Goal: Task Accomplishment & Management: Complete application form

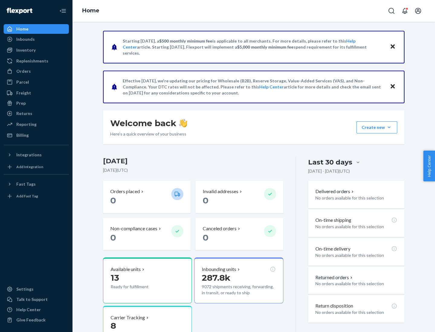
click at [389, 127] on button "Create new Create new inbound Create new order Create new product" at bounding box center [376, 127] width 41 height 12
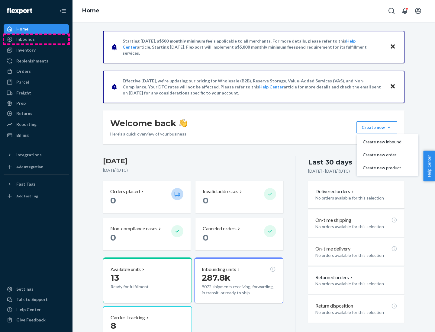
click at [36, 39] on div "Inbounds" at bounding box center [36, 39] width 64 height 8
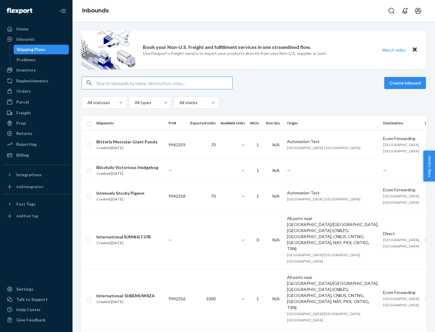
click at [406, 83] on button "Create inbound" at bounding box center [405, 83] width 42 height 12
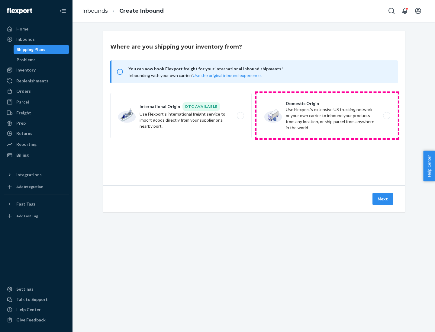
click at [327, 116] on label "Domestic Origin Use Flexport’s extensive US trucking network or your own carrie…" at bounding box center [326, 115] width 141 height 45
click at [386, 116] on input "Domestic Origin Use Flexport’s extensive US trucking network or your own carrie…" at bounding box center [388, 116] width 4 height 4
radio input "true"
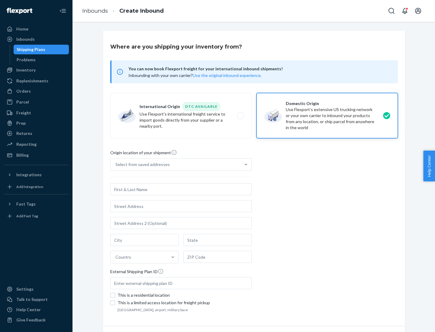
click at [141, 164] on div "Select from saved addresses" at bounding box center [142, 164] width 54 height 6
click at [116, 164] on input "Select from saved addresses" at bounding box center [115, 164] width 1 height 6
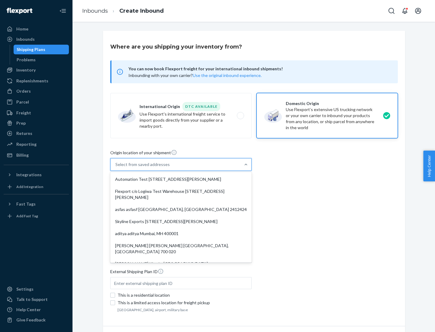
scroll to position [2, 0]
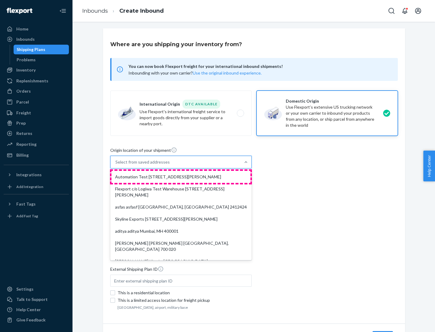
click at [181, 177] on div "Automation Test [STREET_ADDRESS][PERSON_NAME]" at bounding box center [180, 177] width 139 height 12
click at [116, 165] on input "option Automation Test [STREET_ADDRESS][PERSON_NAME]. 9 results available. Use …" at bounding box center [115, 162] width 1 height 6
type input "Automation Test"
type input "9th Floor"
type input "[GEOGRAPHIC_DATA]"
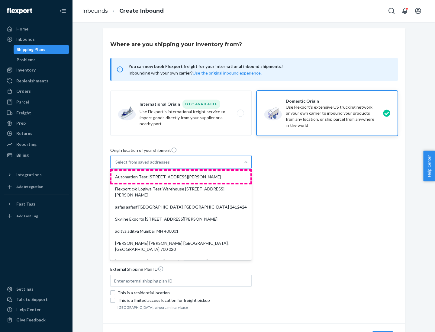
type input "CA"
type input "94104"
type input "[STREET_ADDRESS][PERSON_NAME]"
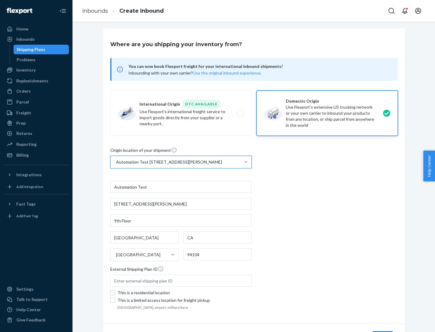
scroll to position [35, 0]
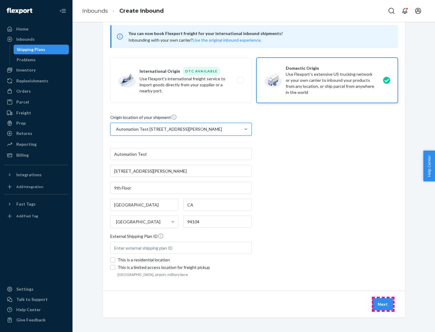
click at [383, 304] on button "Next" at bounding box center [382, 304] width 21 height 12
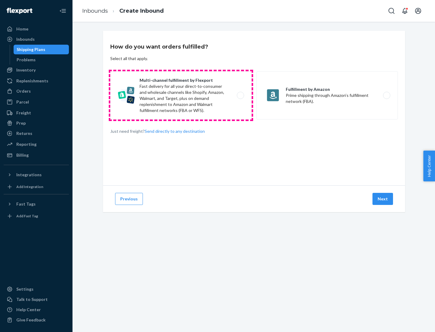
click at [181, 95] on label "Multi-channel fulfillment by Flexport Fast delivery for all your direct-to-cons…" at bounding box center [180, 95] width 141 height 48
click at [240, 95] on input "Multi-channel fulfillment by Flexport Fast delivery for all your direct-to-cons…" at bounding box center [242, 96] width 4 height 4
radio input "true"
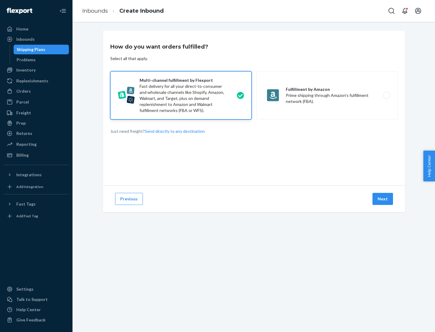
click at [383, 199] on button "Next" at bounding box center [382, 199] width 21 height 12
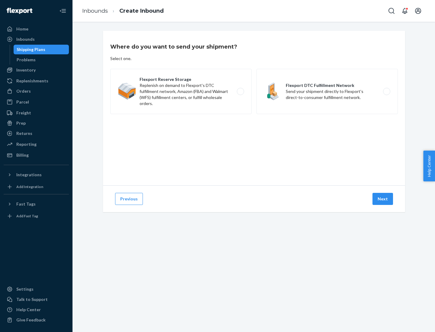
click at [327, 91] on label "Flexport DTC Fulfillment Network Send your shipment directly to Flexport's dire…" at bounding box center [326, 91] width 141 height 45
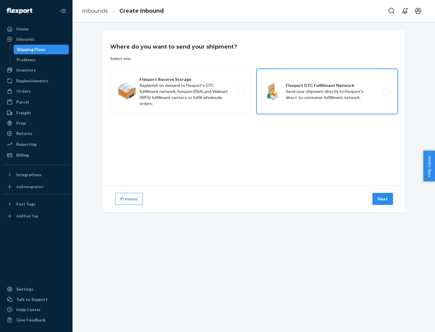
click at [386, 91] on input "Flexport DTC Fulfillment Network Send your shipment directly to Flexport's dire…" at bounding box center [388, 92] width 4 height 4
radio input "true"
click at [383, 199] on button "Next" at bounding box center [382, 199] width 21 height 12
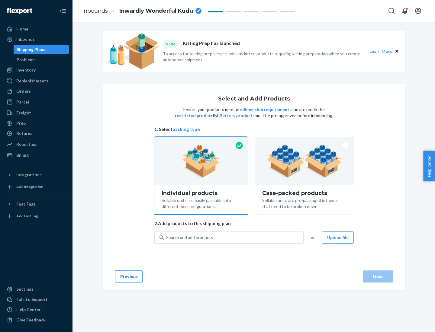
click at [304, 161] on img at bounding box center [303, 161] width 75 height 33
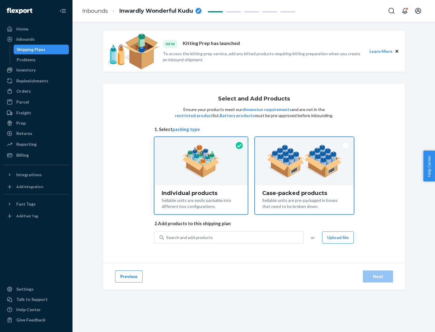
click at [304, 141] on input "Case-packed products Sellable units are pre-packaged in boxes that need to be b…" at bounding box center [304, 139] width 4 height 4
radio input "true"
radio input "false"
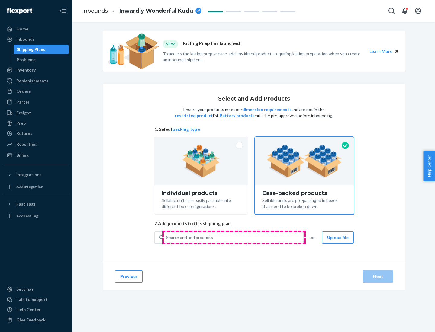
click at [234, 237] on div "Search and add products" at bounding box center [233, 237] width 139 height 11
click at [167, 237] on input "Search and add products" at bounding box center [166, 237] width 1 height 6
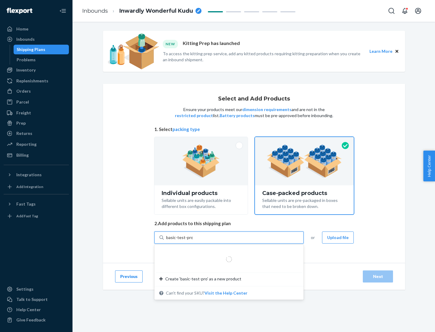
type input "basic-test-product-1"
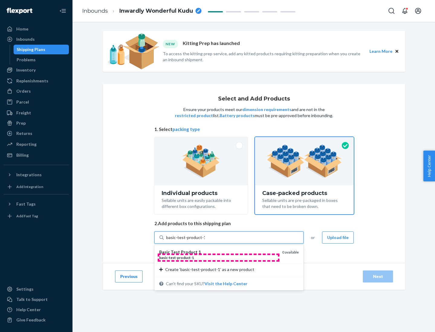
click at [218, 257] on div "basic - test - product - 1" at bounding box center [218, 257] width 118 height 5
click at [205, 241] on input "basic-test-product-1" at bounding box center [185, 237] width 39 height 6
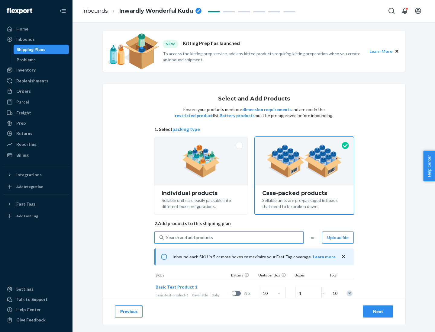
scroll to position [22, 0]
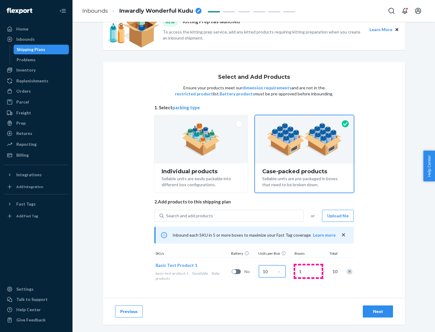
type input "10"
type input "7"
click at [378, 311] on div "Next" at bounding box center [378, 311] width 20 height 6
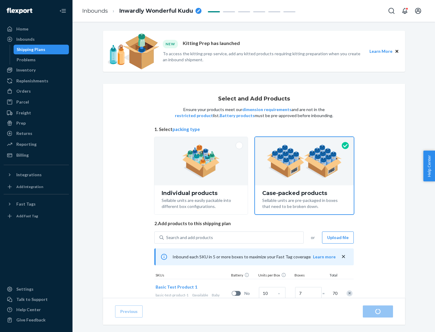
radio input "true"
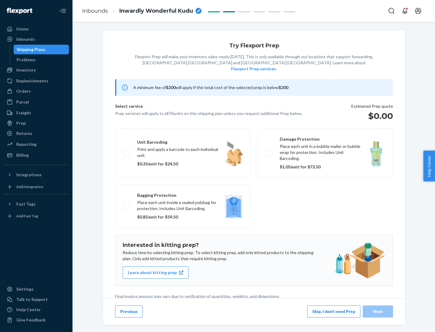
scroll to position [2, 0]
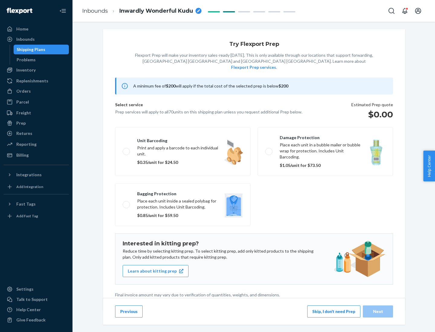
click at [183, 192] on label "Bagging protection Place each unit inside a sealed polybag for protection. Incl…" at bounding box center [182, 204] width 135 height 43
click at [126, 202] on input "Bagging protection Place each unit inside a sealed polybag for protection. Incl…" at bounding box center [125, 204] width 4 height 4
checkbox input "true"
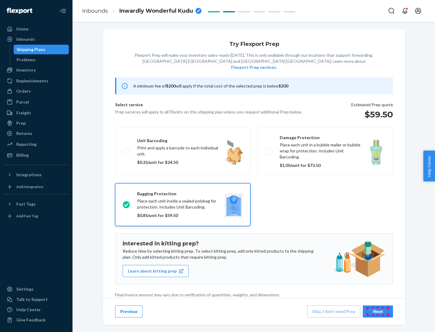
click at [378, 311] on div "Next" at bounding box center [378, 311] width 20 height 6
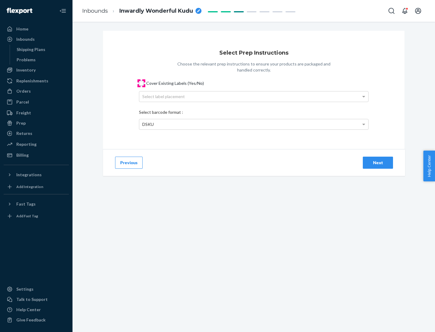
click at [141, 83] on input "Cover Existing Labels (Yes/No)" at bounding box center [141, 83] width 5 height 5
checkbox input "true"
click at [253, 96] on div "Select label placement" at bounding box center [253, 96] width 229 height 10
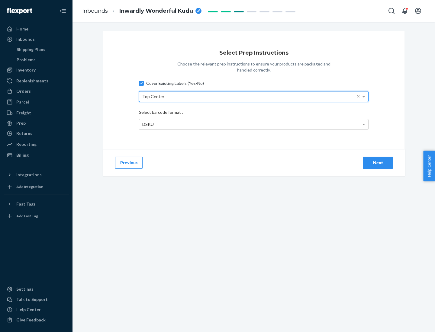
click at [253, 124] on div "DSKU" at bounding box center [253, 124] width 229 height 10
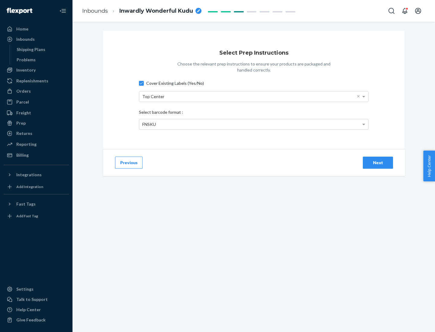
click at [378, 162] on div "Next" at bounding box center [378, 163] width 20 height 6
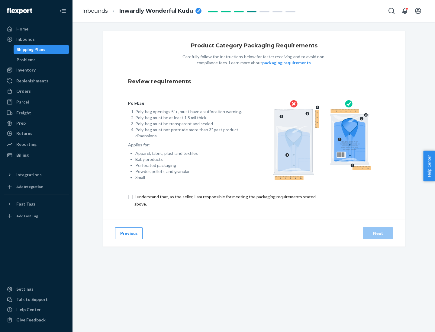
click at [224, 200] on input "checkbox" at bounding box center [228, 200] width 201 height 14
checkbox input "true"
click at [378, 233] on div "Next" at bounding box center [378, 233] width 20 height 6
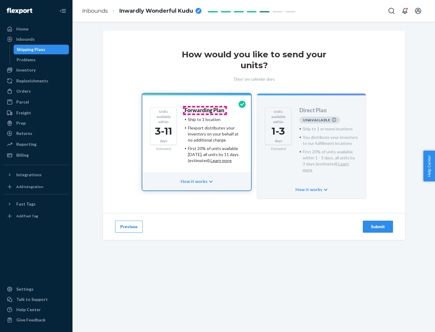
click at [205, 110] on h4 "Forwarding Plan" at bounding box center [204, 110] width 40 height 6
click at [378, 224] on div "Submit" at bounding box center [378, 227] width 20 height 6
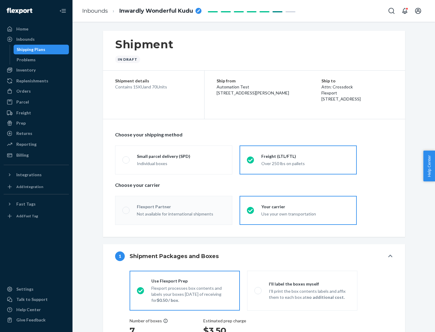
radio input "true"
radio input "false"
radio input "true"
radio input "false"
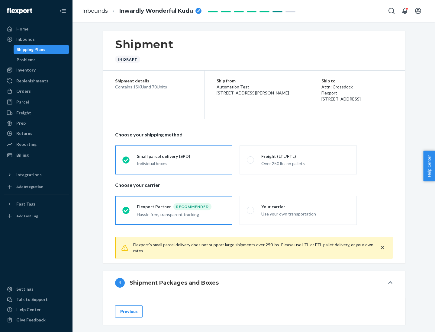
click at [298, 160] on div "Over 250 lbs on pallets" at bounding box center [305, 162] width 88 height 7
click at [250, 160] on input "Freight (LTL/FTL) Over 250 lbs on pallets" at bounding box center [249, 160] width 4 height 4
radio input "true"
radio input "false"
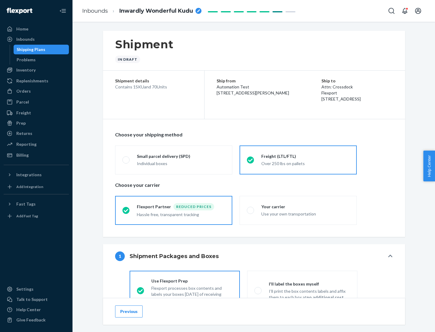
scroll to position [33, 0]
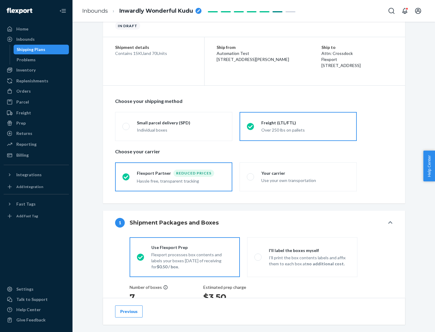
click at [298, 177] on div "Use your own transportation" at bounding box center [305, 179] width 88 height 7
click at [250, 177] on input "Your carrier Use your own transportation" at bounding box center [249, 177] width 4 height 4
radio input "true"
radio input "false"
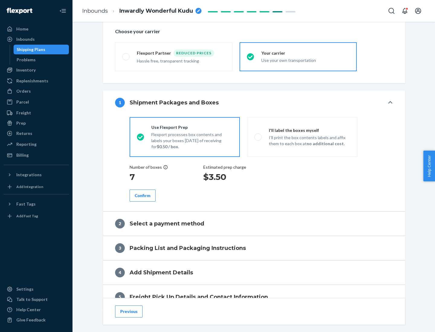
scroll to position [114, 0]
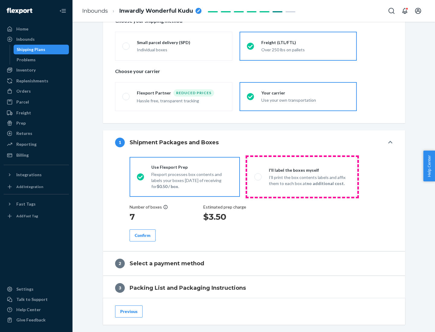
click at [302, 177] on p "I’ll print the box contents labels and affix them to each box at no additional …" at bounding box center [309, 180] width 81 height 12
click at [258, 177] on input "I'll label the boxes myself I’ll print the box contents labels and affix them t…" at bounding box center [256, 177] width 4 height 4
radio input "true"
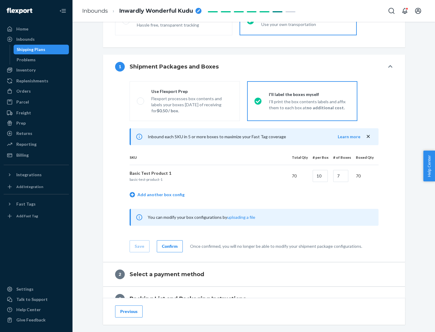
scroll to position [104, 0]
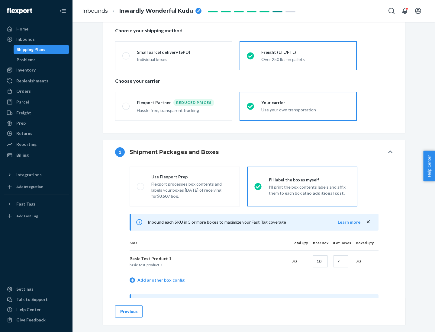
click at [192, 177] on div "Use Flexport Prep" at bounding box center [191, 177] width 81 height 6
click at [141, 184] on input "Use Flexport Prep Flexport processes box contents and labels your boxes [DATE] …" at bounding box center [139, 186] width 4 height 4
radio input "true"
radio input "false"
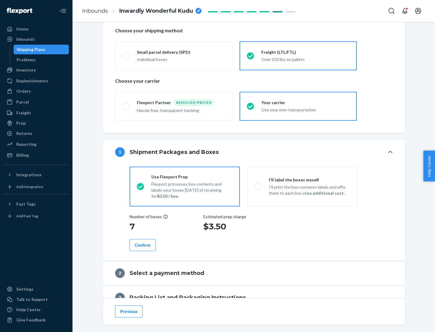
scroll to position [172, 0]
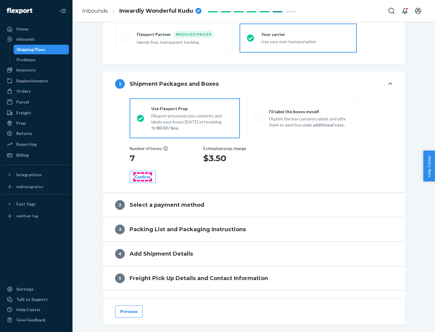
click at [142, 177] on div "Confirm" at bounding box center [143, 177] width 16 height 6
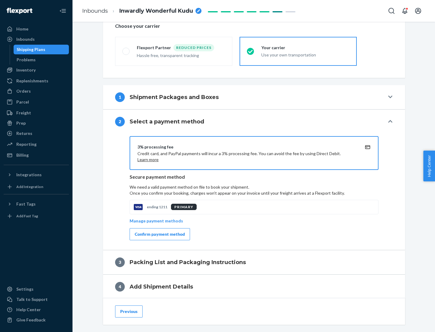
scroll to position [216, 0]
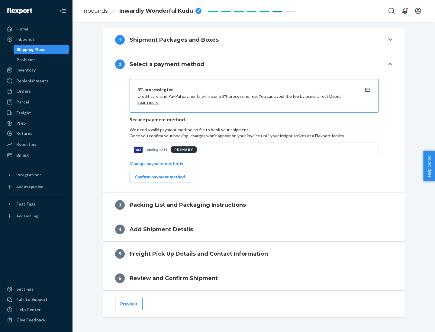
click at [159, 177] on div "Confirm payment method" at bounding box center [160, 177] width 50 height 6
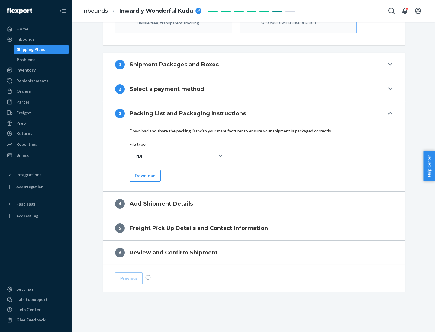
scroll to position [190, 0]
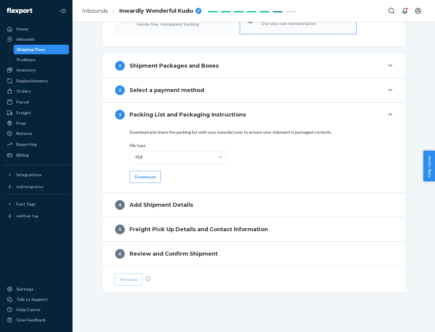
click at [144, 177] on button "Download" at bounding box center [144, 177] width 31 height 12
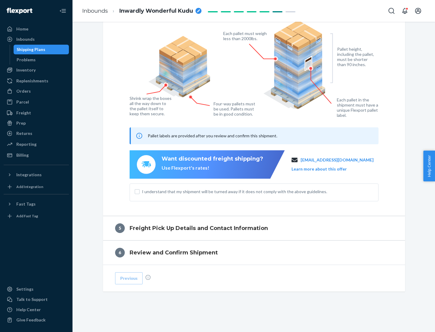
click at [254, 191] on span "I understand that my shipment will be turned away if it does not comply with th…" at bounding box center [257, 192] width 231 height 6
click at [139, 191] on input "I understand that my shipment will be turned away if it does not comply with th…" at bounding box center [137, 191] width 5 height 5
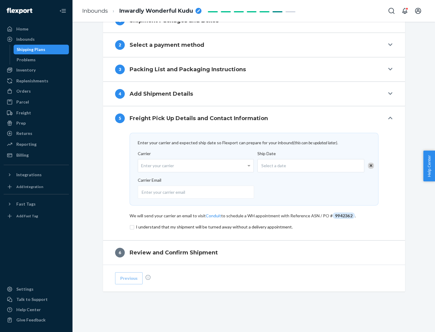
scroll to position [236, 0]
click at [254, 227] on input "checkbox" at bounding box center [253, 226] width 249 height 7
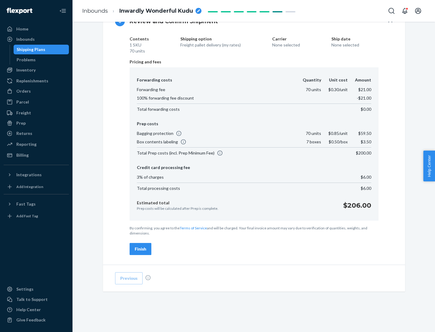
click at [140, 249] on div "Finish" at bounding box center [140, 249] width 11 height 6
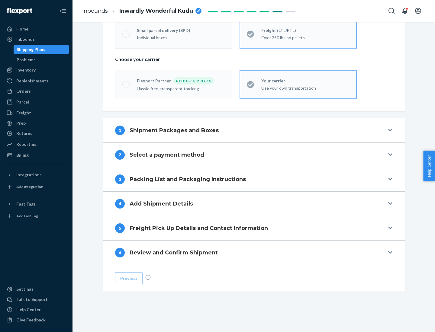
scroll to position [126, 0]
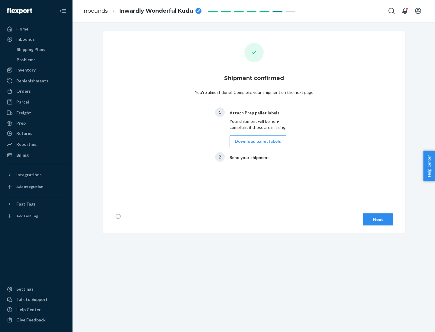
click at [256, 141] on button "Download pallet labels" at bounding box center [257, 141] width 56 height 12
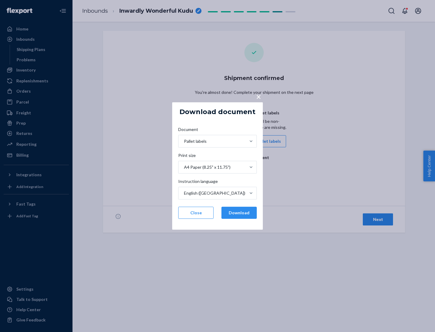
click at [239, 213] on button "Download" at bounding box center [238, 213] width 35 height 12
click at [258, 96] on span "×" at bounding box center [258, 96] width 5 height 10
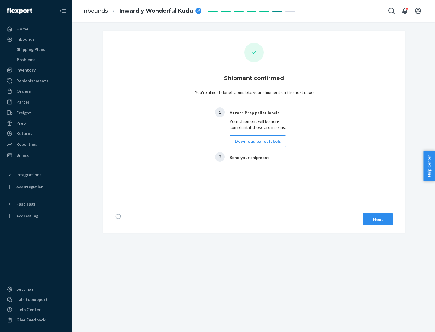
click at [378, 219] on div "Next" at bounding box center [378, 219] width 20 height 6
